Goal: Information Seeking & Learning: Find specific fact

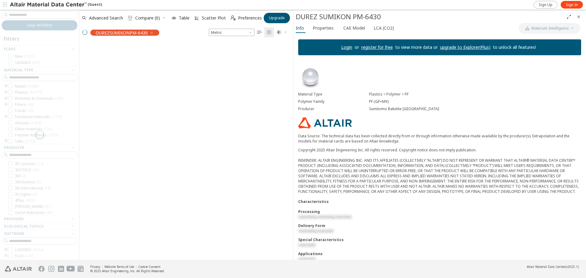
scroll to position [5, 5]
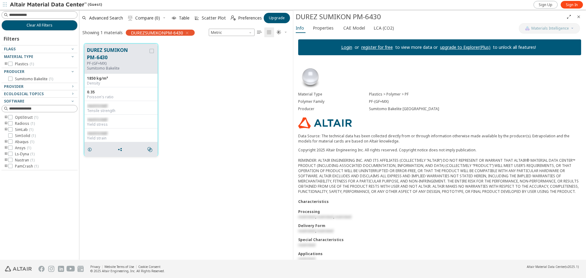
click at [100, 99] on div "Poisson's ratio" at bounding box center [121, 97] width 68 height 5
click at [97, 93] on div "0.35" at bounding box center [121, 92] width 68 height 5
click at [91, 86] on div "1850 kg/m³ Density" at bounding box center [121, 81] width 73 height 14
drag, startPoint x: 94, startPoint y: 79, endPoint x: 103, endPoint y: 91, distance: 15.1
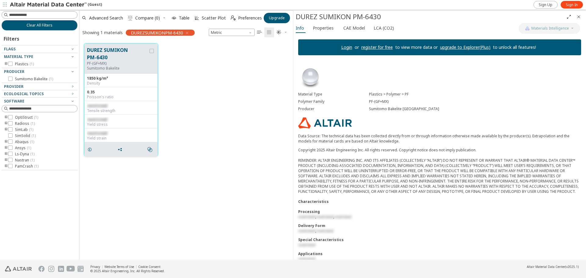
click at [94, 79] on div "1850 kg/m³" at bounding box center [121, 78] width 68 height 5
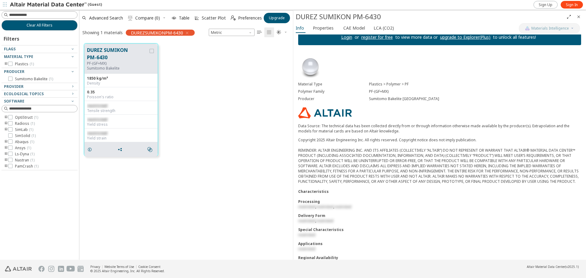
scroll to position [0, 0]
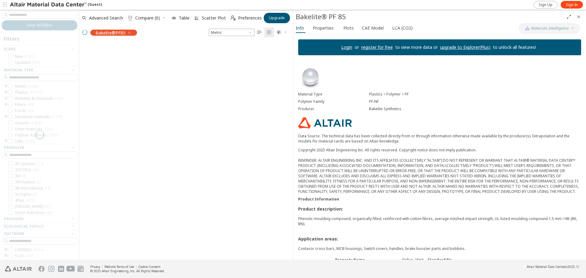
scroll to position [216, 209]
